Goal: Information Seeking & Learning: Learn about a topic

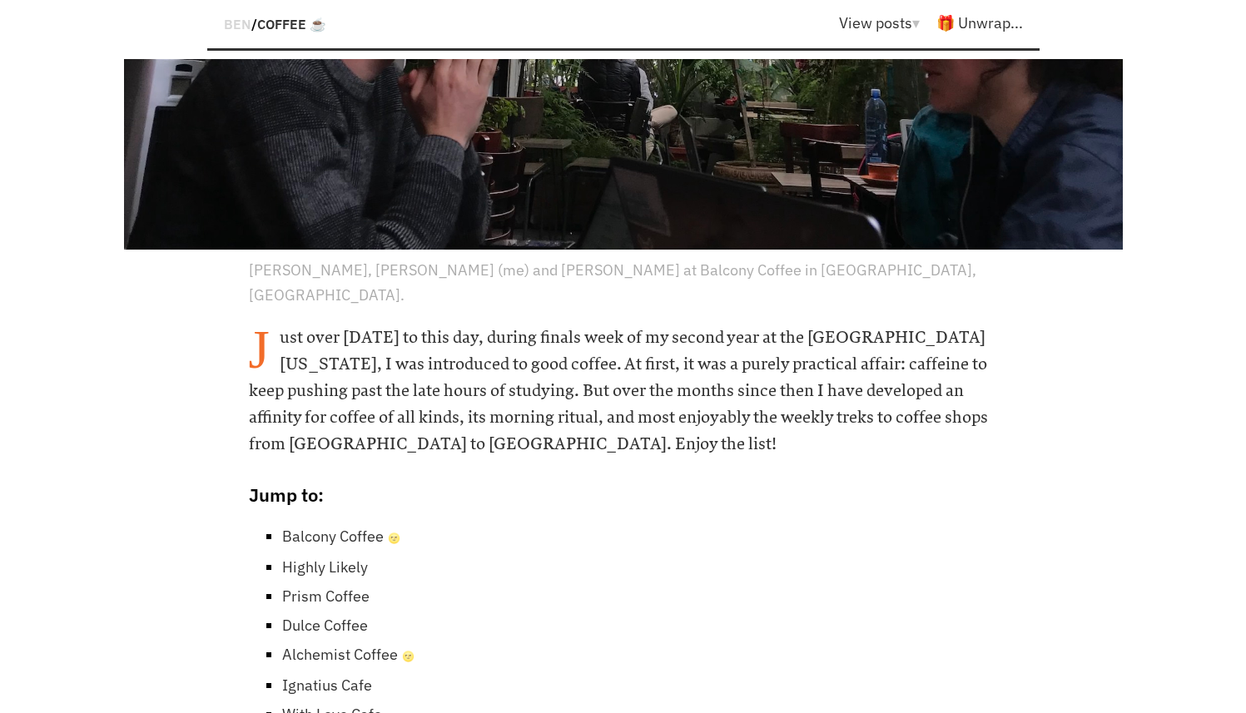
scroll to position [781, 0]
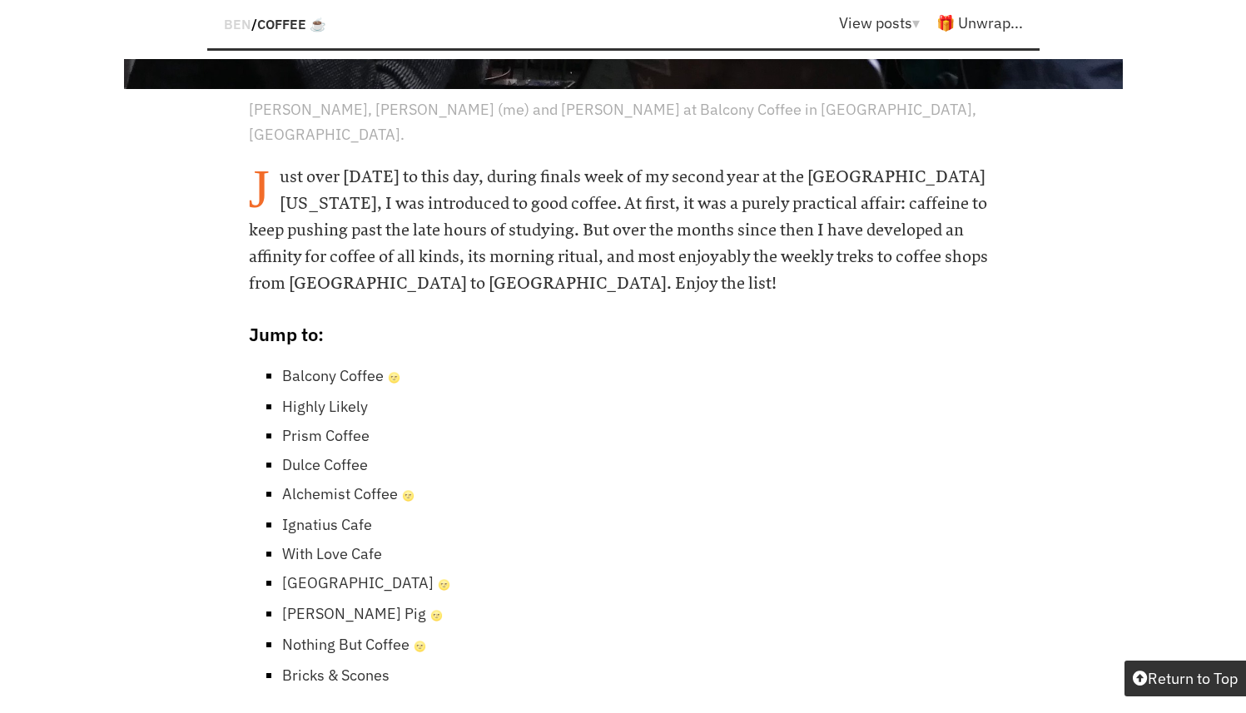
click at [358, 666] on link "Bricks & Scones" at bounding box center [335, 675] width 107 height 19
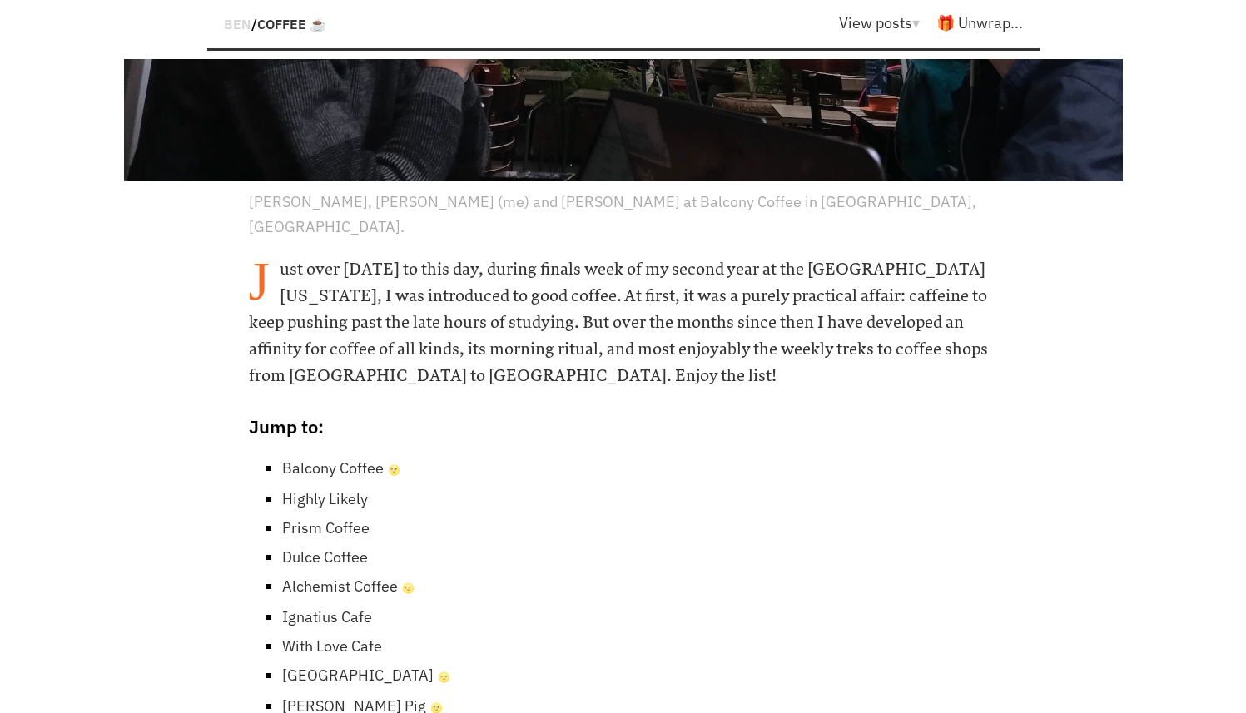
scroll to position [776, 0]
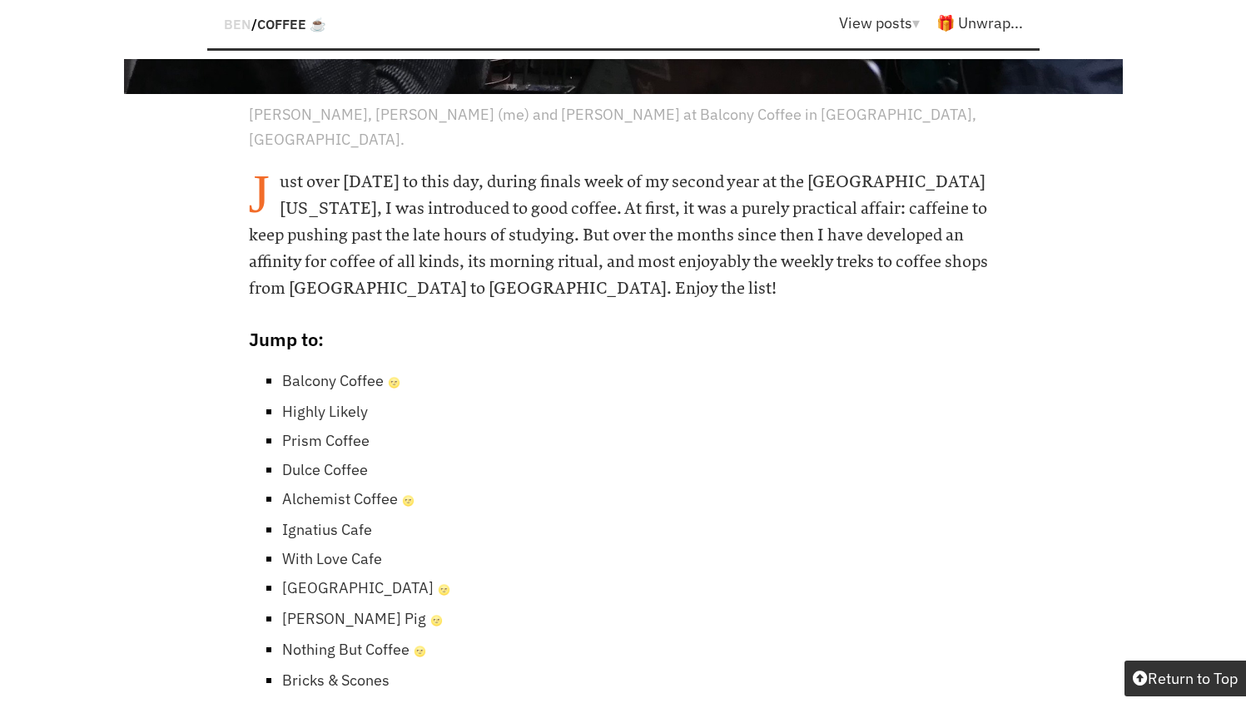
click at [335, 431] on link "Prism Coffee" at bounding box center [325, 440] width 87 height 19
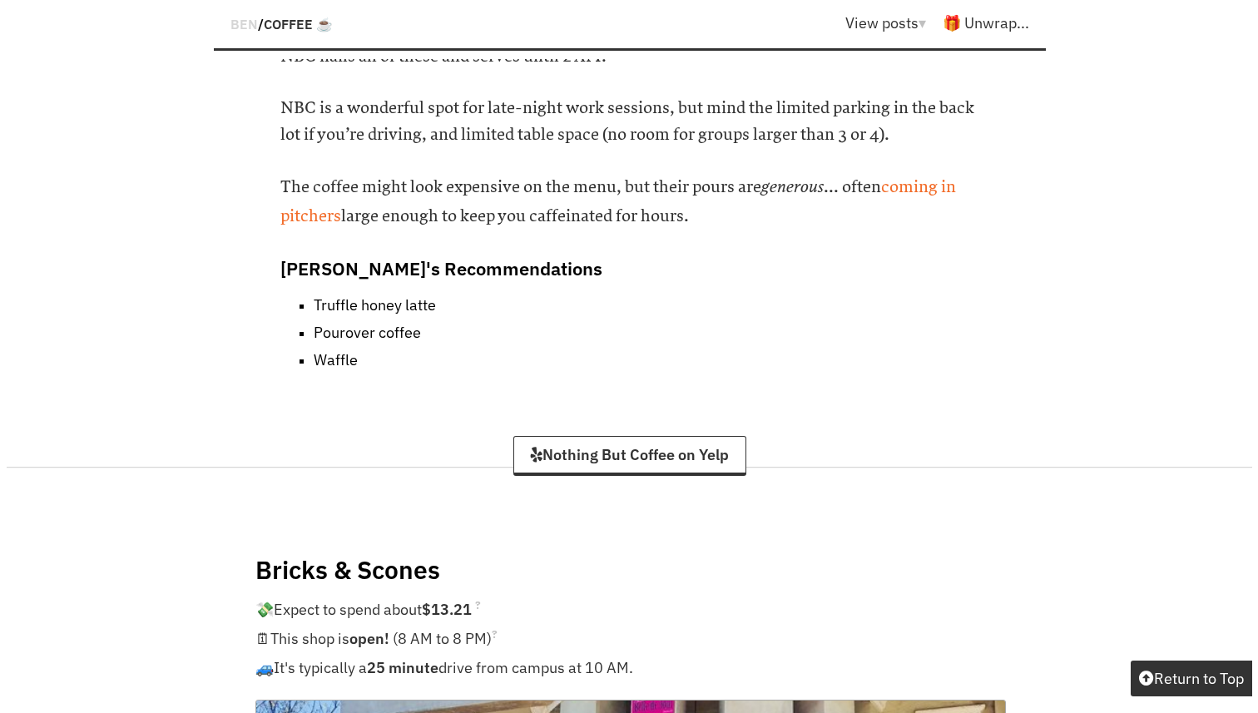
scroll to position [18935, 0]
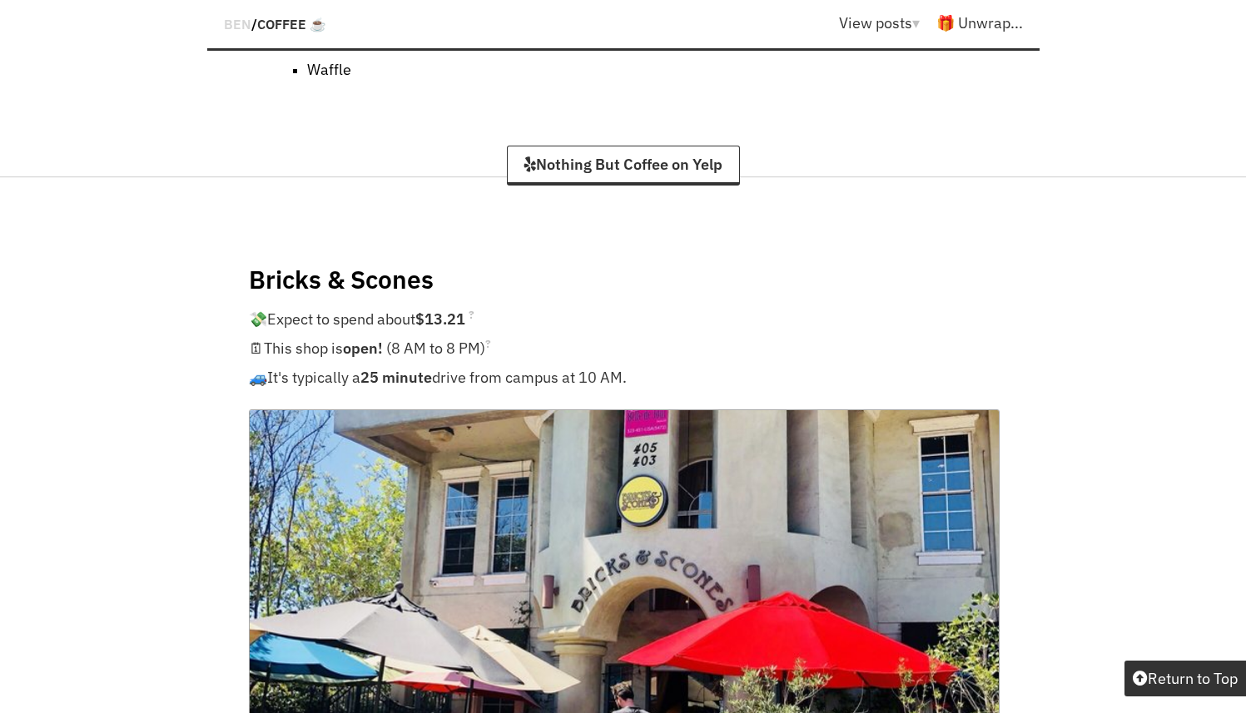
click at [776, 409] on img at bounding box center [624, 576] width 751 height 335
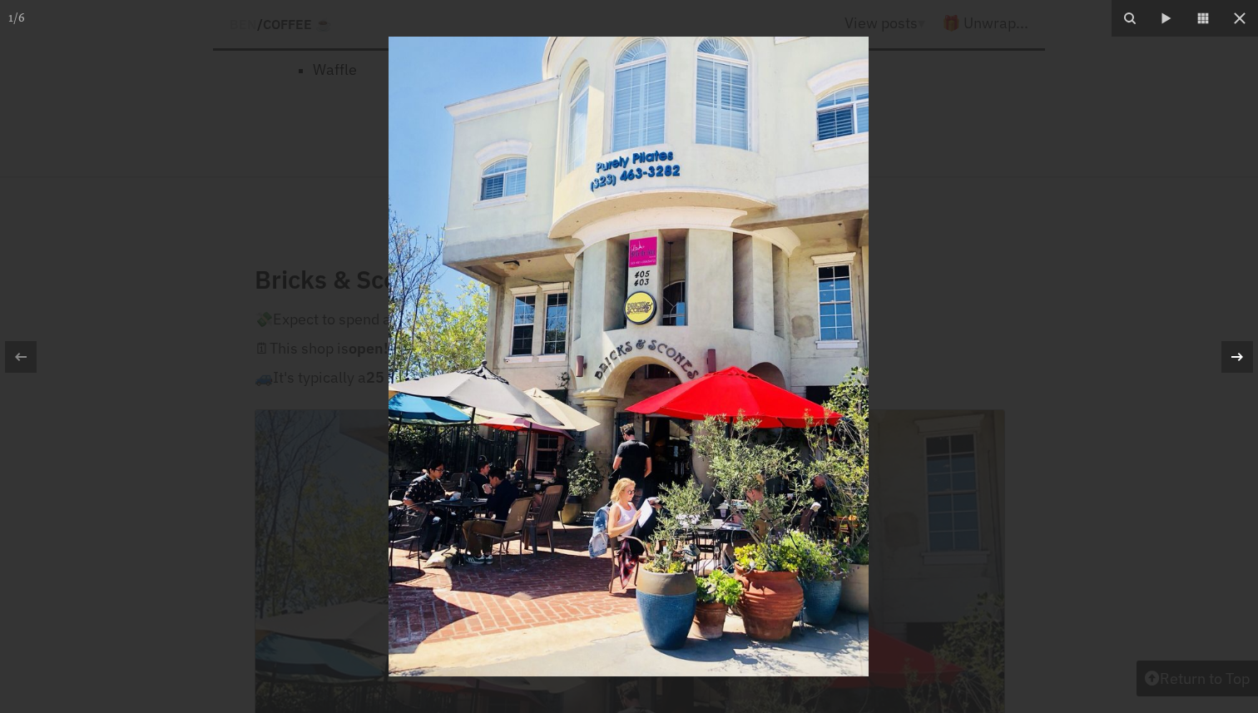
click at [1238, 351] on icon at bounding box center [1237, 357] width 20 height 20
click at [1245, 357] on button at bounding box center [1229, 356] width 58 height 83
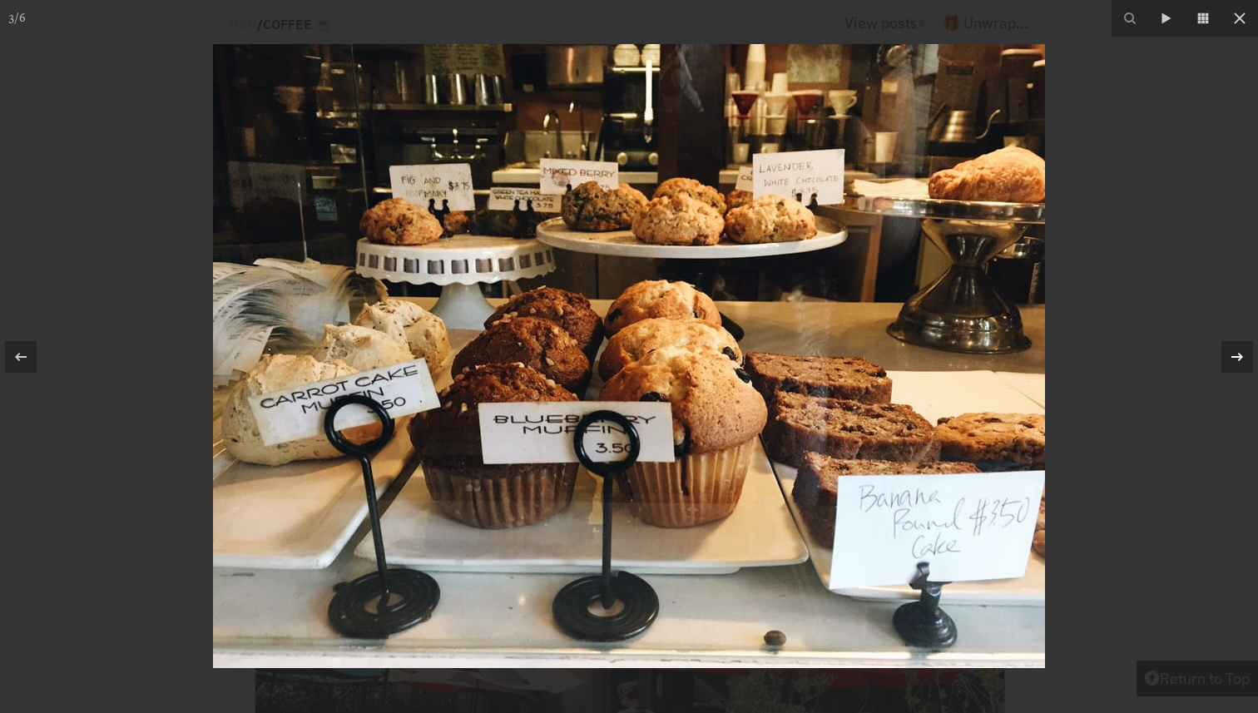
click at [1245, 357] on button at bounding box center [1229, 356] width 58 height 83
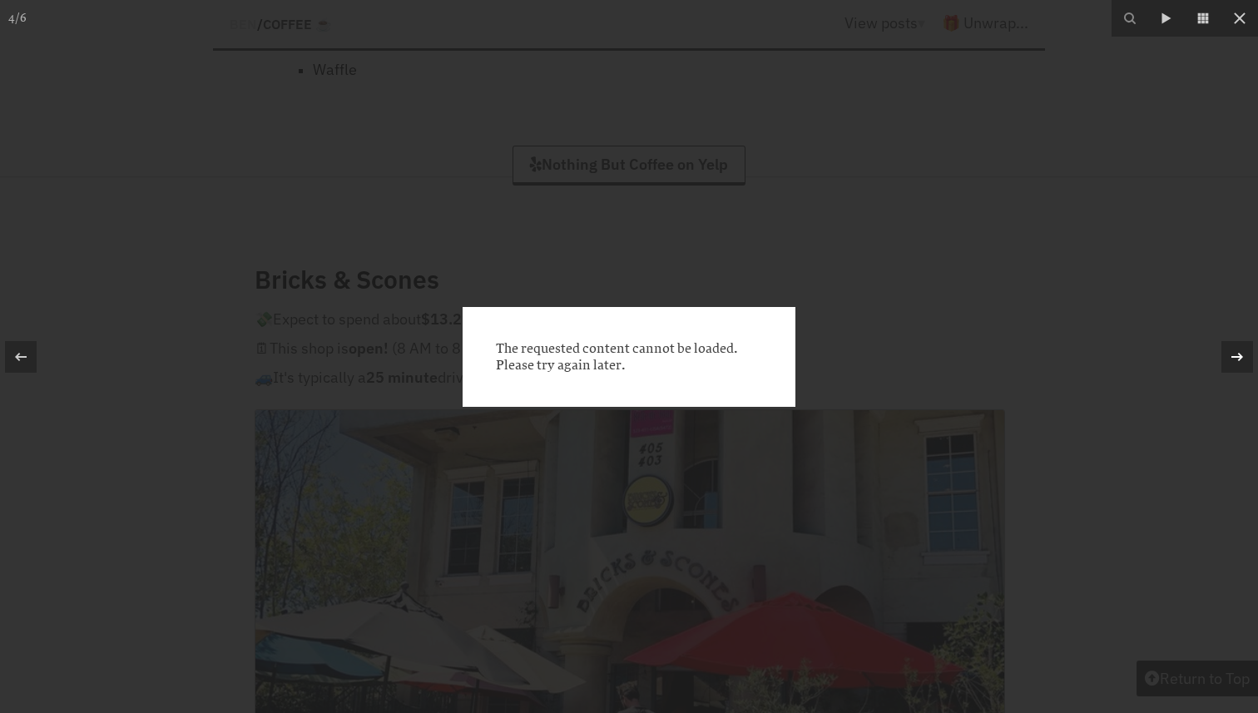
click at [1245, 357] on button at bounding box center [1229, 356] width 58 height 83
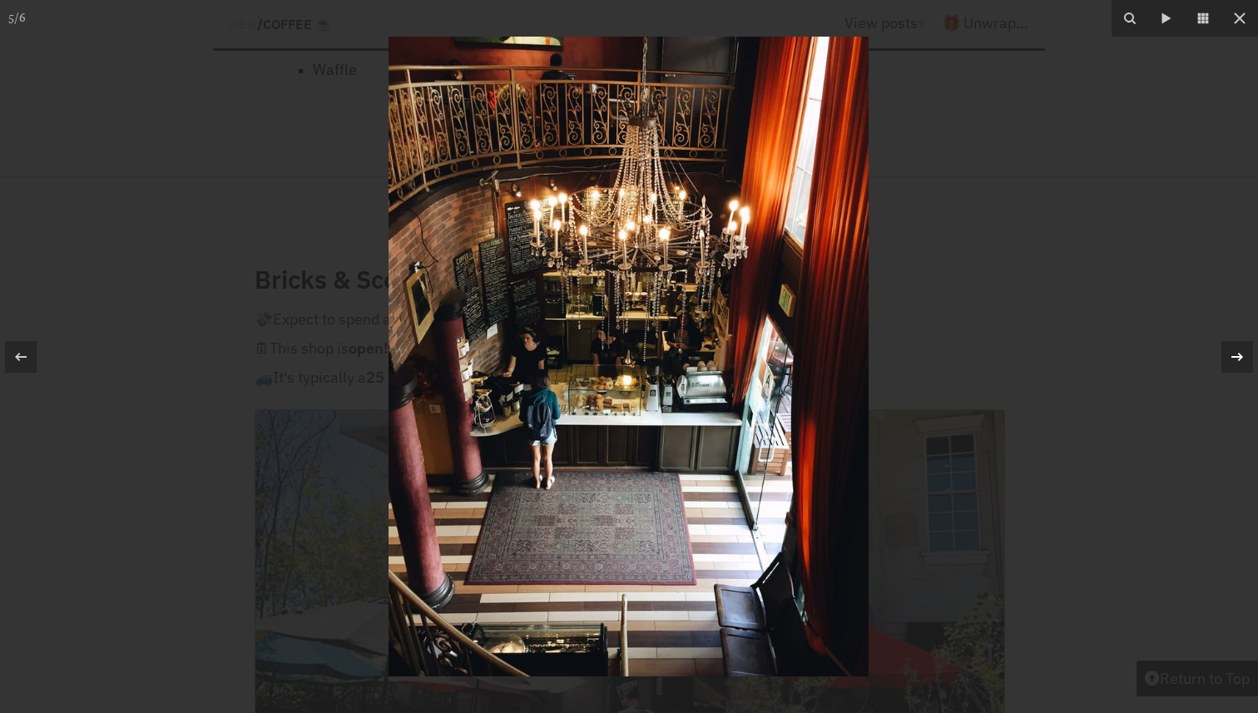
click at [1245, 359] on button at bounding box center [1229, 356] width 58 height 83
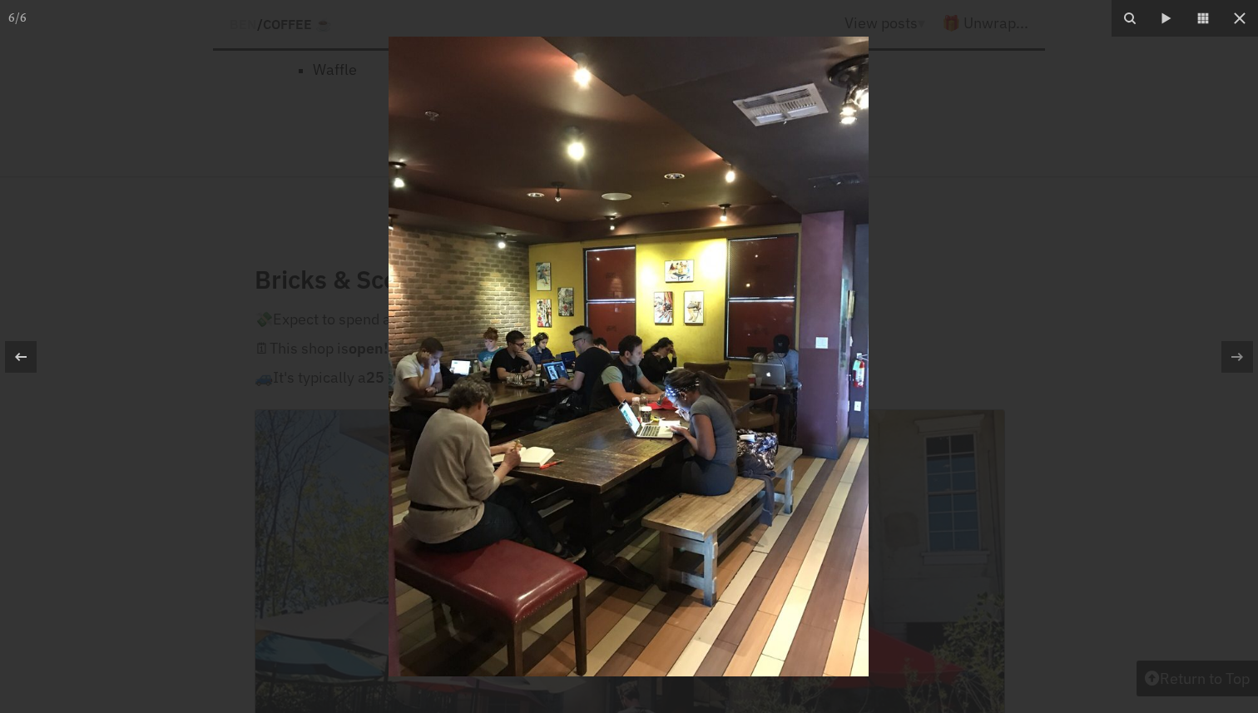
click at [950, 288] on div at bounding box center [629, 356] width 1258 height 713
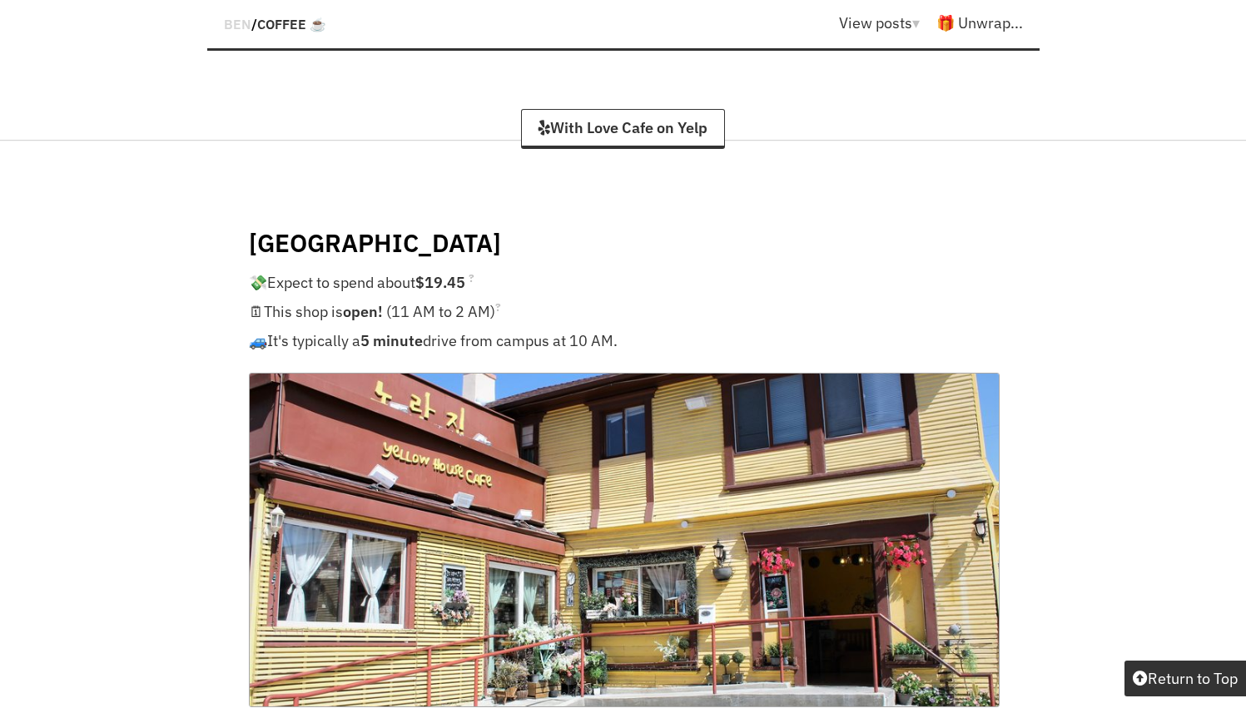
scroll to position [14231, 0]
click at [729, 372] on img at bounding box center [624, 539] width 751 height 335
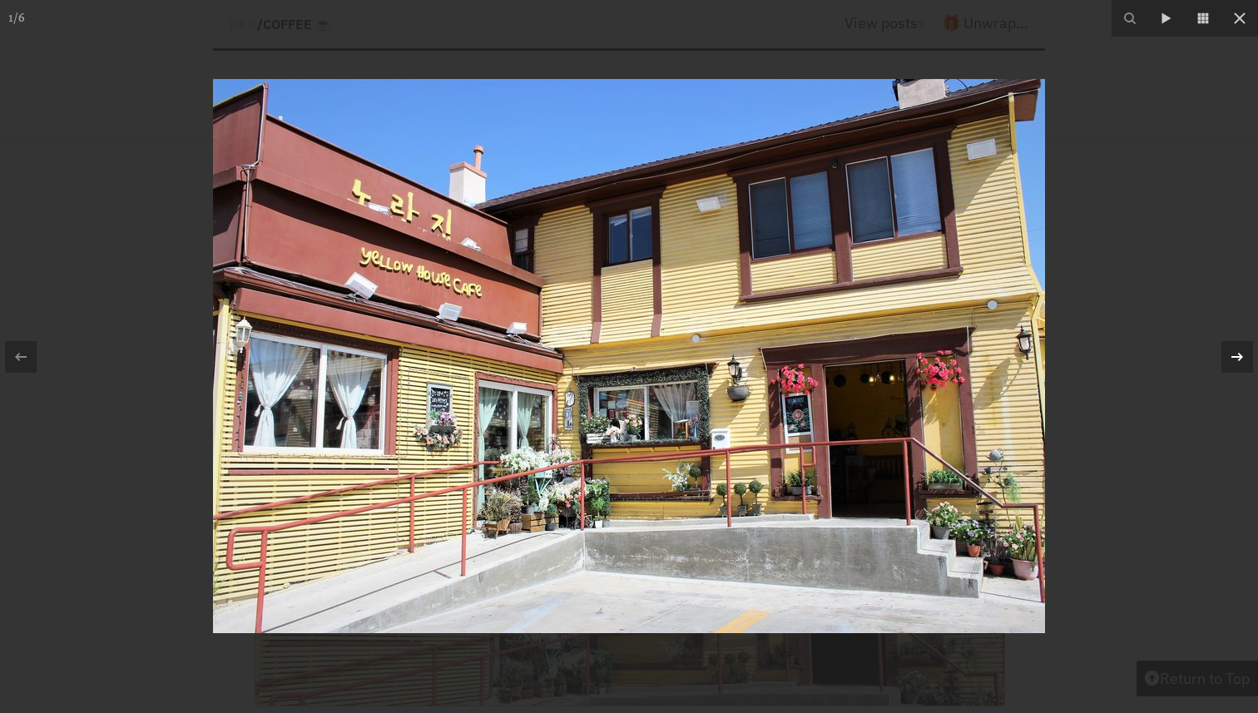
click at [1226, 341] on div at bounding box center [1238, 357] width 32 height 32
click at [1244, 345] on div at bounding box center [1238, 357] width 32 height 32
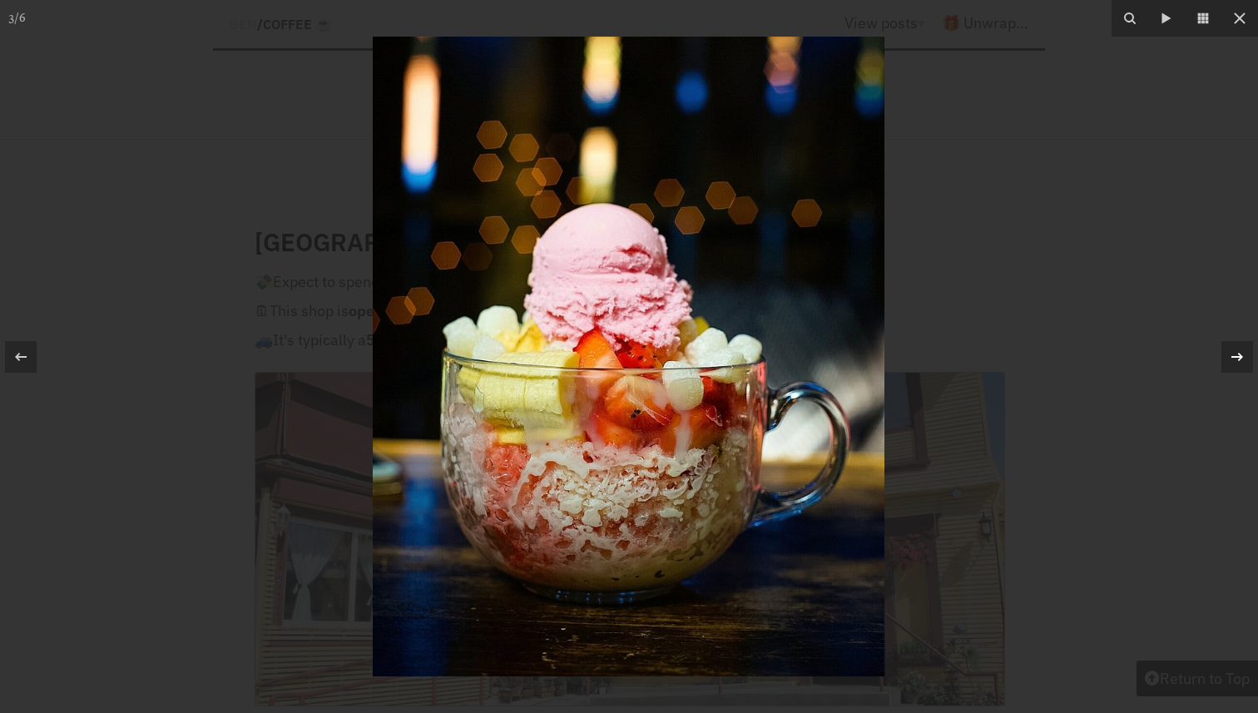
click at [1244, 345] on div at bounding box center [1238, 357] width 32 height 32
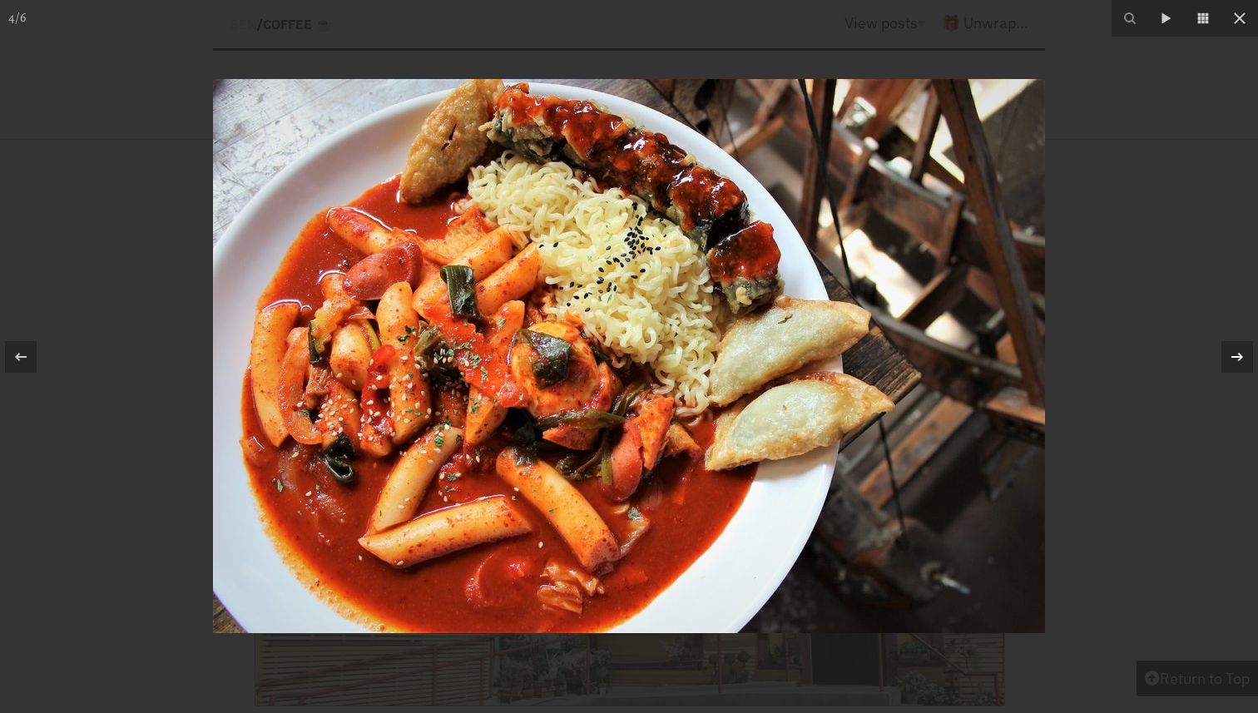
click at [1222, 341] on div at bounding box center [1238, 357] width 32 height 32
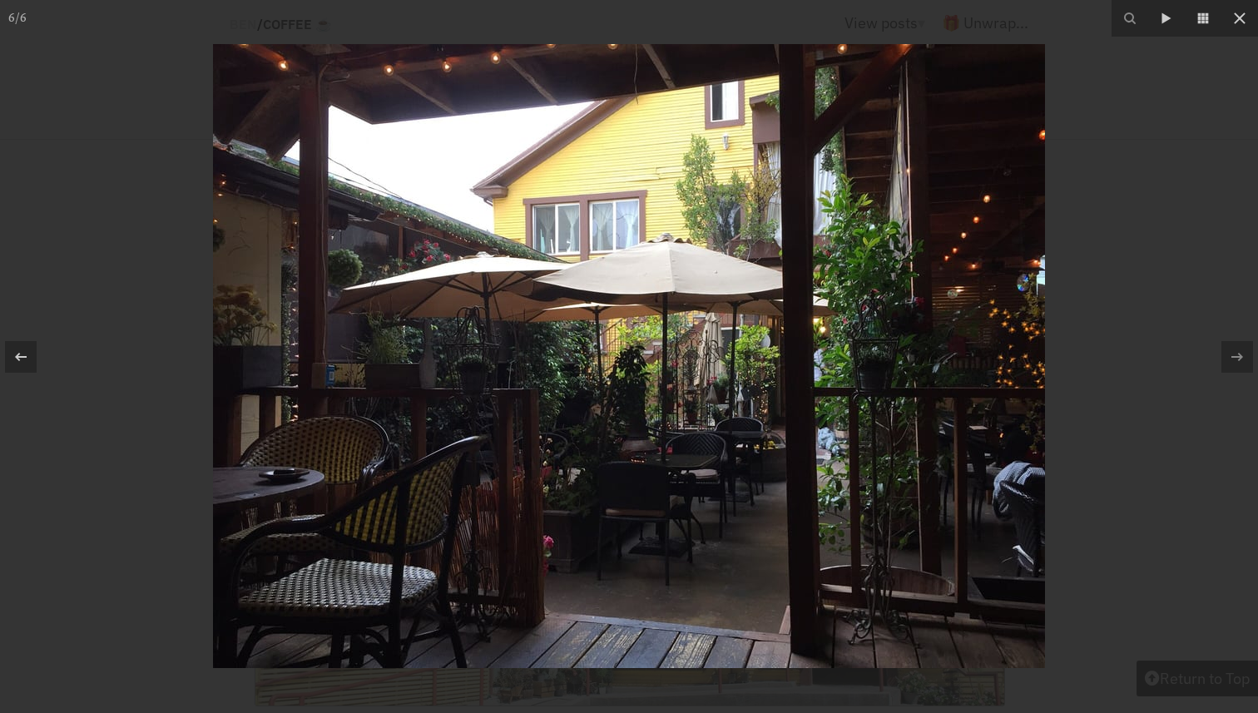
click at [1168, 279] on div at bounding box center [629, 356] width 1258 height 713
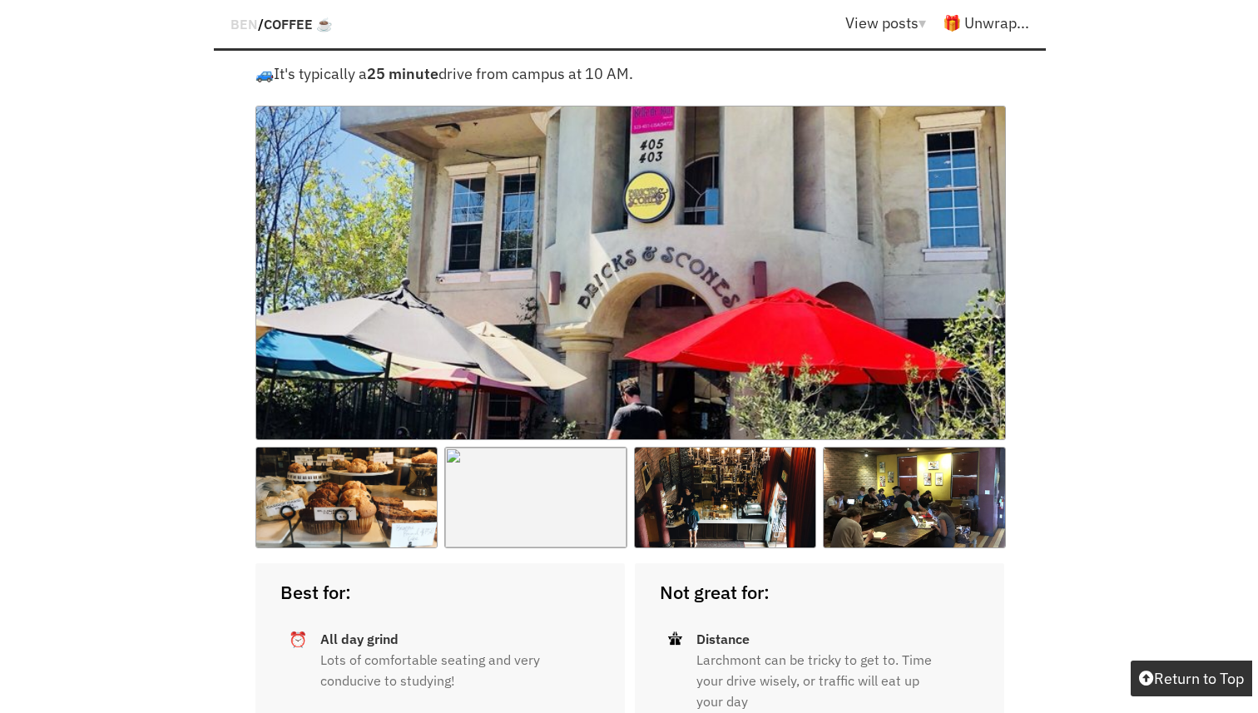
scroll to position [19237, 0]
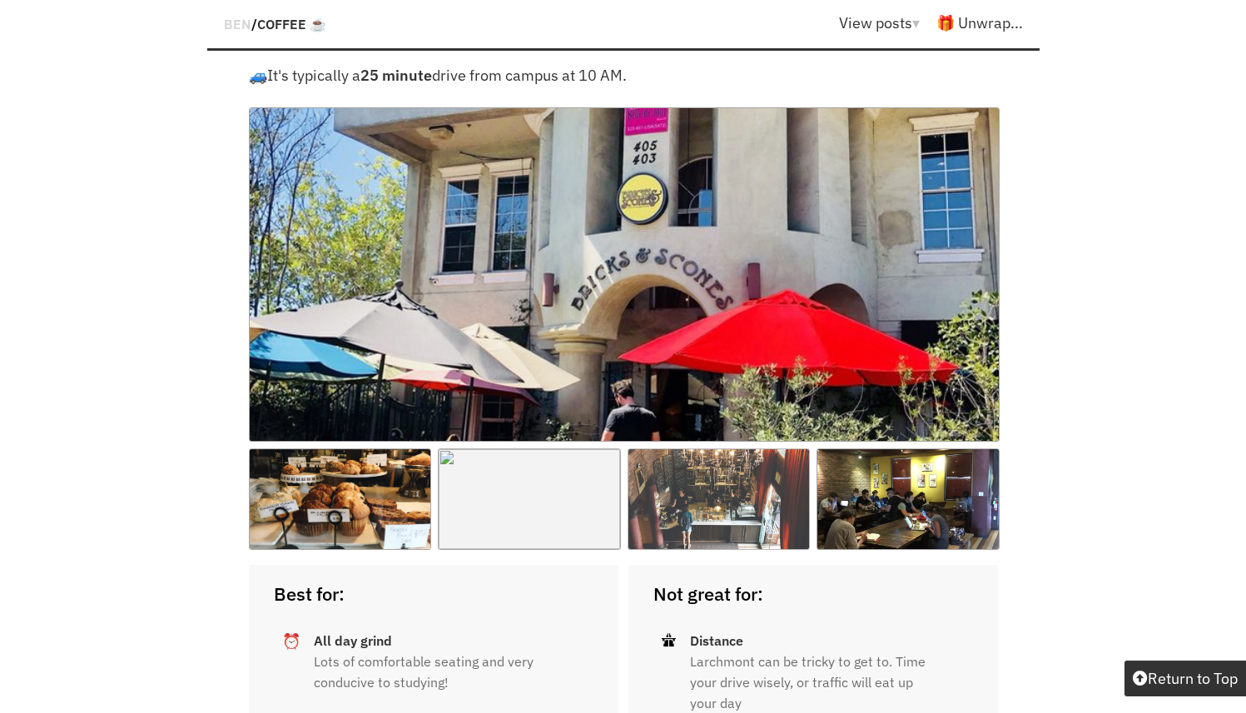
click at [730, 449] on img at bounding box center [718, 500] width 183 height 102
